Goal: Check status: Check status

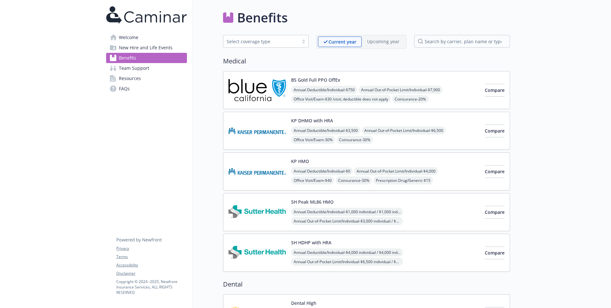
scroll to position [785, 0]
